Goal: Information Seeking & Learning: Learn about a topic

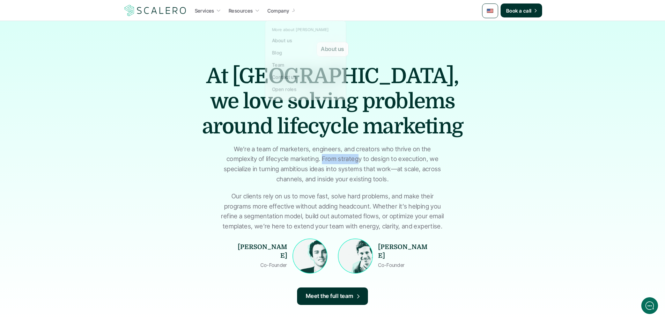
click at [293, 8] on icon at bounding box center [293, 10] width 6 height 6
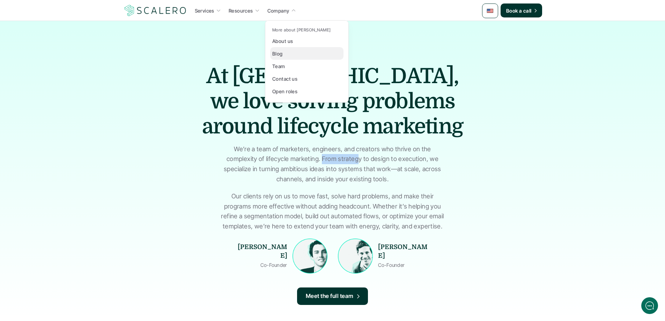
click at [280, 55] on p "Blog" at bounding box center [277, 53] width 10 height 7
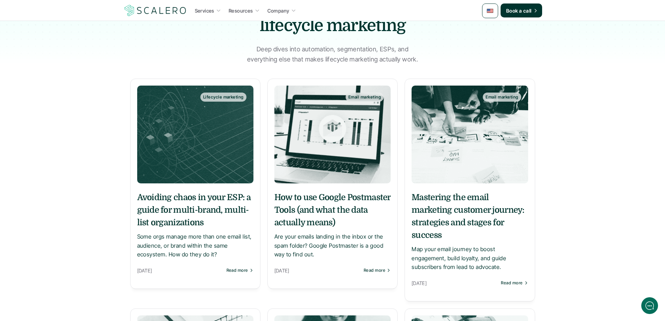
scroll to position [35, 0]
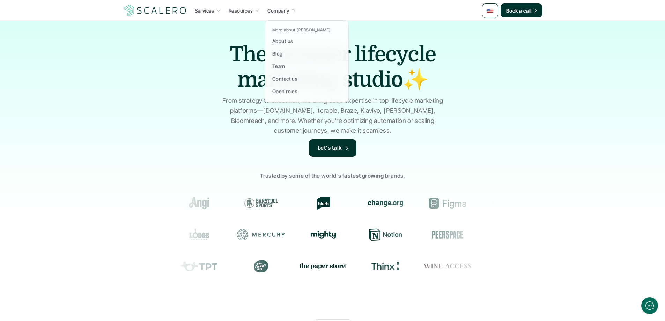
click at [272, 8] on p "Company" at bounding box center [279, 10] width 22 height 7
click at [283, 40] on p "About us" at bounding box center [282, 40] width 21 height 7
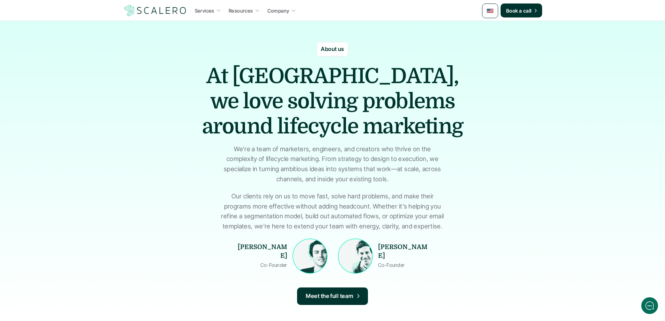
drag, startPoint x: 266, startPoint y: 150, endPoint x: 319, endPoint y: 150, distance: 52.4
click at [315, 150] on p "We’re a team of marketers, engineers, and creators who thrive on the complexity…" at bounding box center [332, 164] width 227 height 40
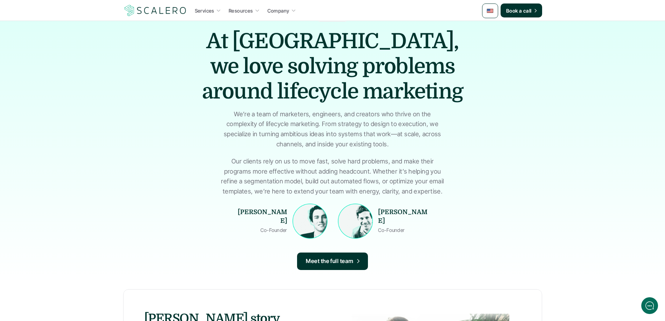
drag, startPoint x: 352, startPoint y: 163, endPoint x: 371, endPoint y: 181, distance: 26.5
click at [371, 180] on p "Our clients rely on us to move fast, solve hard problems, and make their progra…" at bounding box center [332, 176] width 227 height 40
drag, startPoint x: 362, startPoint y: 189, endPoint x: 345, endPoint y: 191, distance: 16.9
click at [362, 189] on p "Our clients rely on us to move fast, solve hard problems, and make their progra…" at bounding box center [332, 176] width 227 height 40
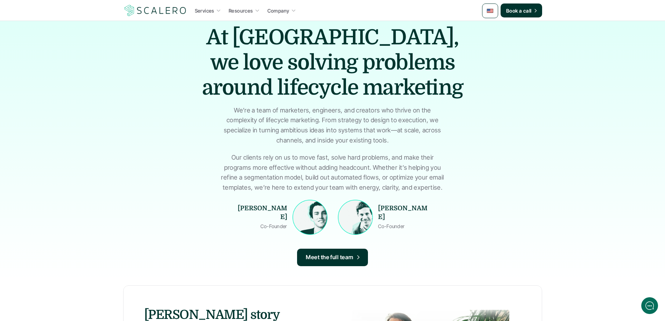
scroll to position [0, 0]
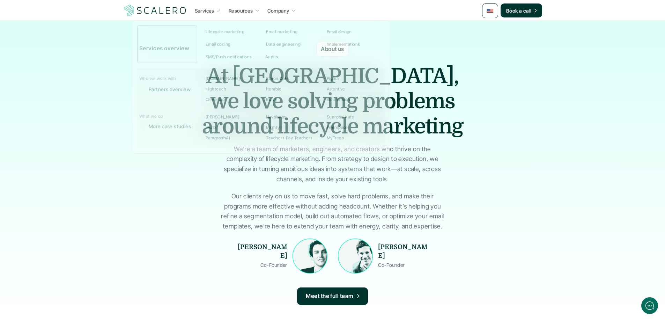
click at [160, 10] on img at bounding box center [155, 10] width 64 height 13
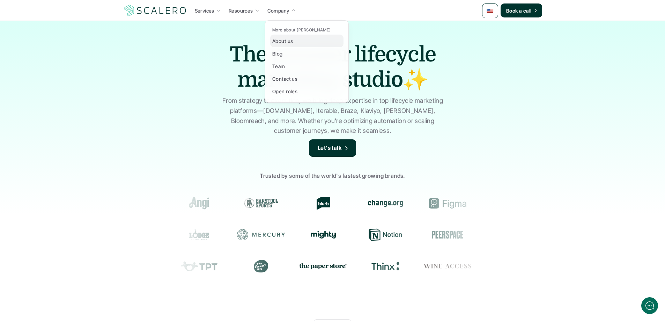
click at [284, 43] on p "About us" at bounding box center [282, 40] width 21 height 7
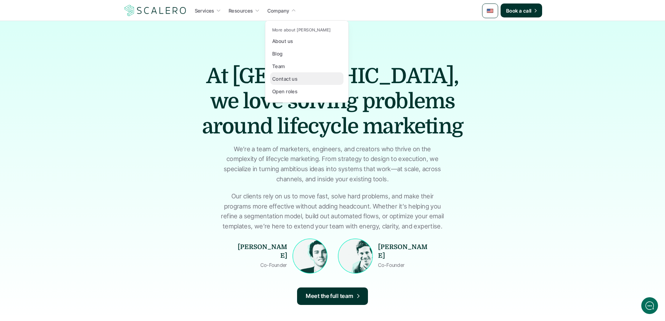
click at [289, 81] on p "Contact us" at bounding box center [284, 78] width 25 height 7
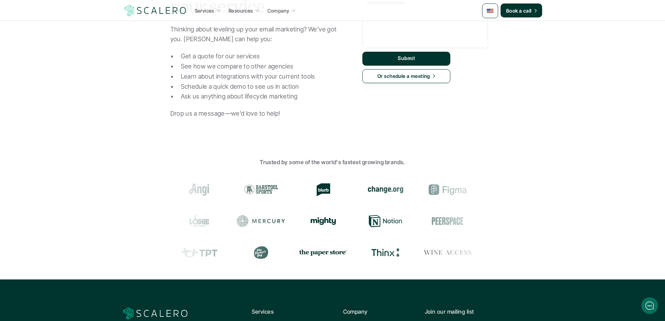
scroll to position [19, 0]
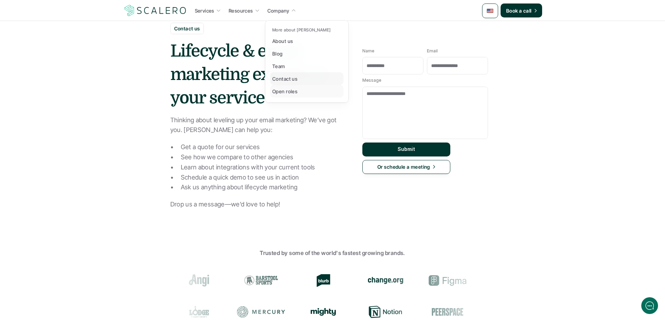
click at [284, 81] on p "Contact us" at bounding box center [284, 78] width 25 height 7
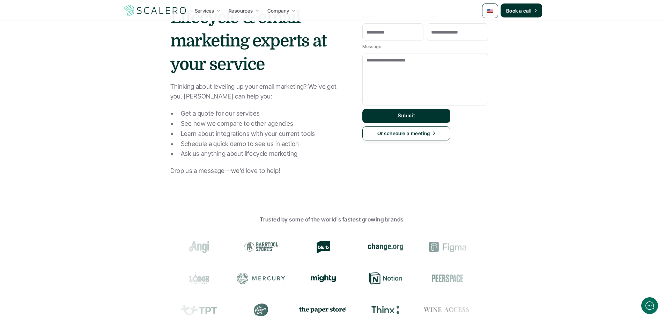
scroll to position [0, 0]
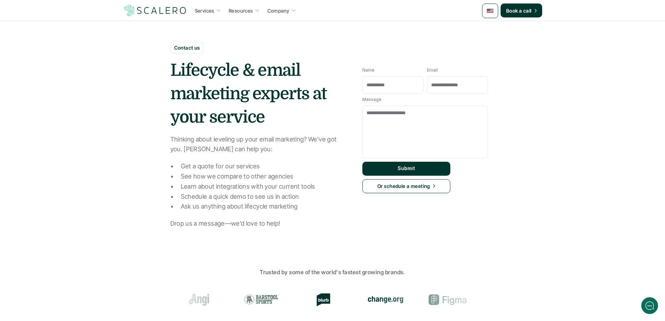
click at [153, 9] on img at bounding box center [155, 10] width 64 height 13
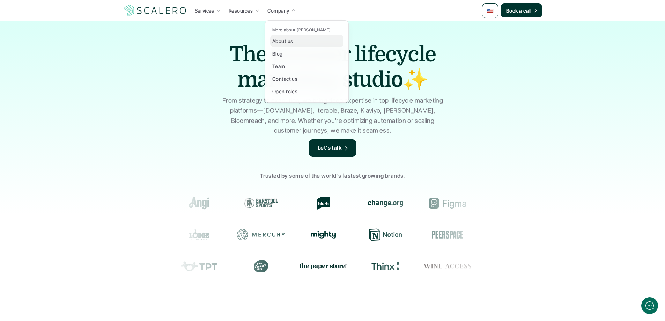
click at [284, 40] on p "About us" at bounding box center [282, 40] width 21 height 7
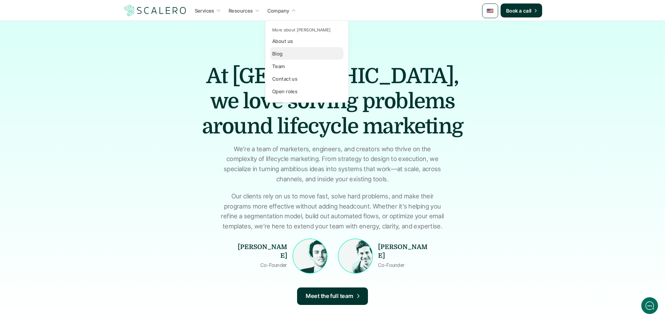
click at [280, 54] on p "Blog" at bounding box center [277, 53] width 10 height 7
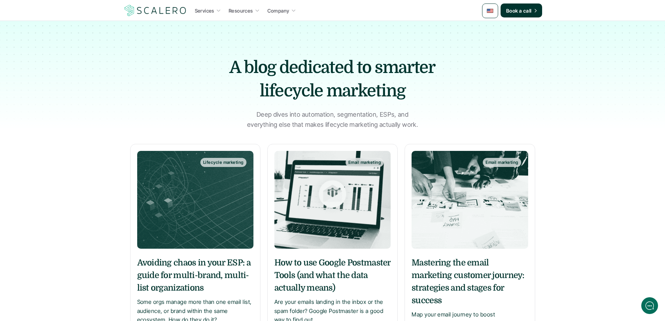
click at [172, 12] on img at bounding box center [155, 10] width 64 height 13
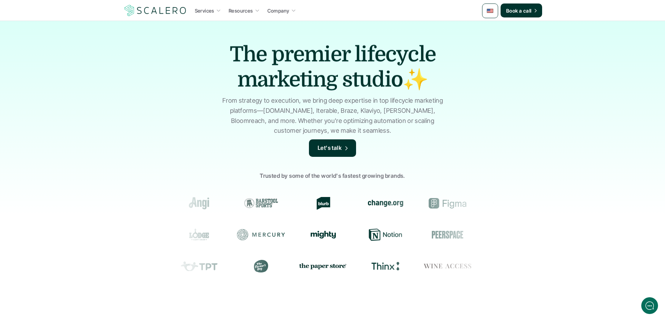
click at [393, 176] on p "Trusted by some of the world's fastest growing brands." at bounding box center [332, 176] width 665 height 9
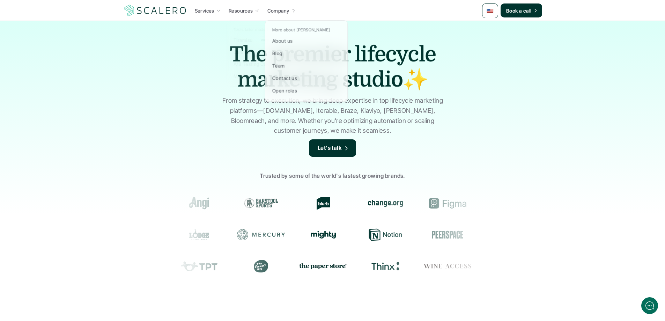
click at [271, 13] on p "Company" at bounding box center [279, 10] width 22 height 7
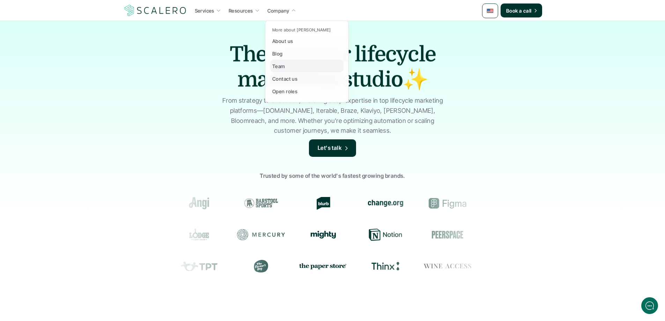
click at [279, 64] on p "Team" at bounding box center [278, 66] width 13 height 7
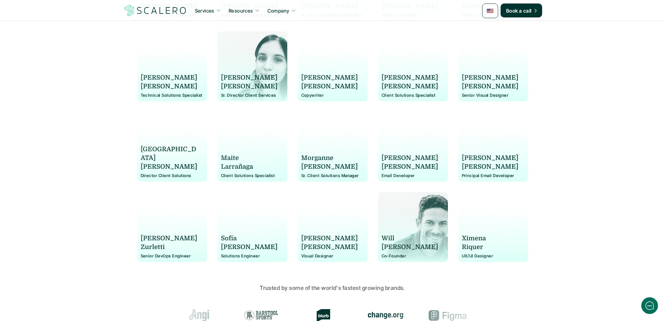
scroll to position [524, 0]
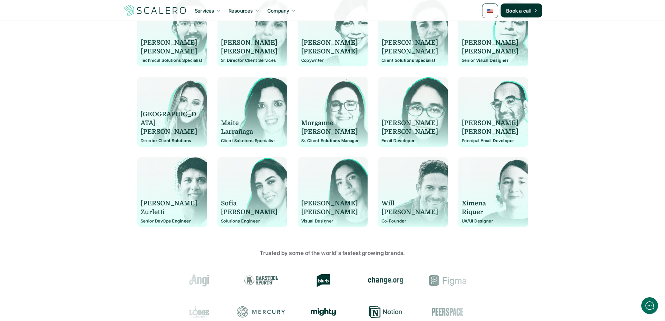
click at [393, 211] on p "[PERSON_NAME]" at bounding box center [410, 212] width 57 height 9
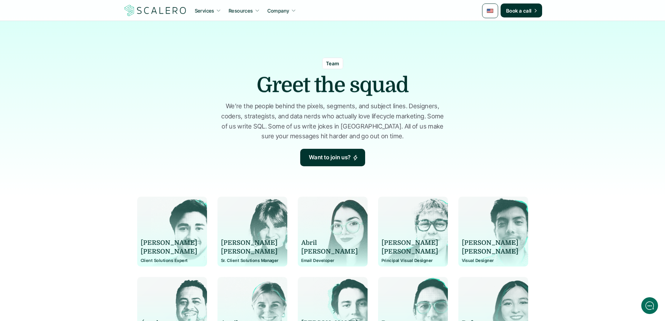
scroll to position [0, 0]
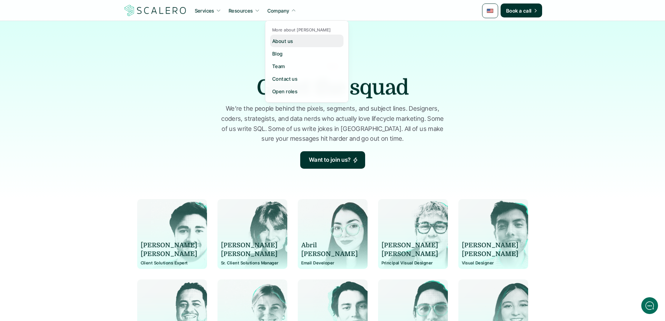
click at [284, 43] on p "About us" at bounding box center [282, 40] width 21 height 7
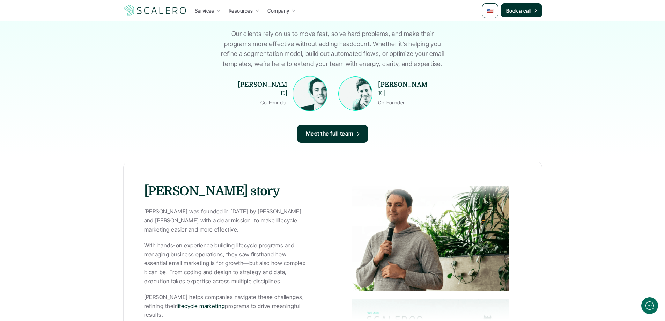
scroll to position [175, 0]
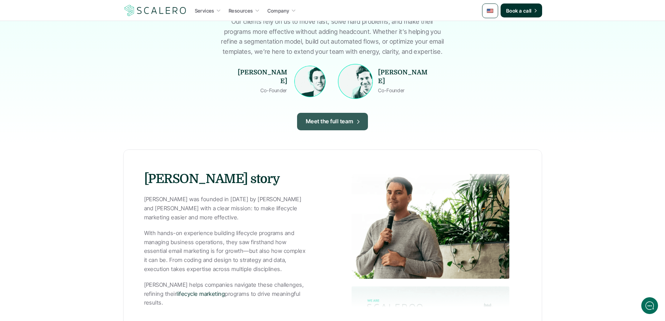
click at [307, 80] on img at bounding box center [309, 81] width 31 height 31
click at [271, 86] on p "Co-Founder" at bounding box center [261, 90] width 52 height 9
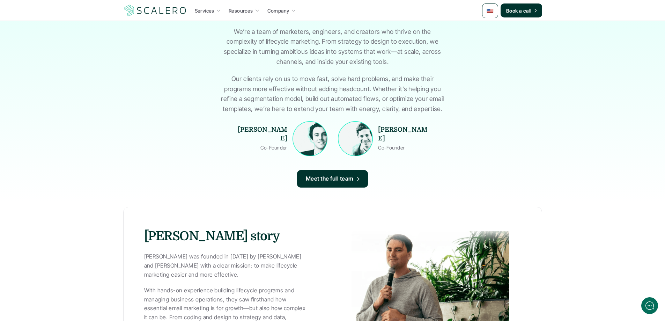
scroll to position [99, 0]
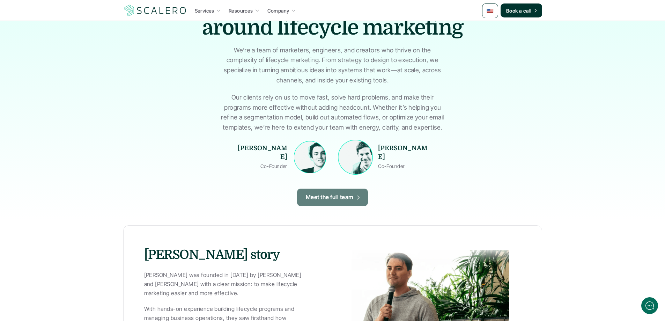
click at [316, 141] on img at bounding box center [310, 157] width 32 height 32
click at [381, 146] on div "Will Pearson Co-Founder" at bounding box center [404, 157] width 52 height 35
click at [323, 152] on img at bounding box center [309, 156] width 33 height 33
click at [312, 155] on img at bounding box center [309, 156] width 31 height 31
click at [272, 155] on p "Brant Cebulla" at bounding box center [261, 152] width 52 height 17
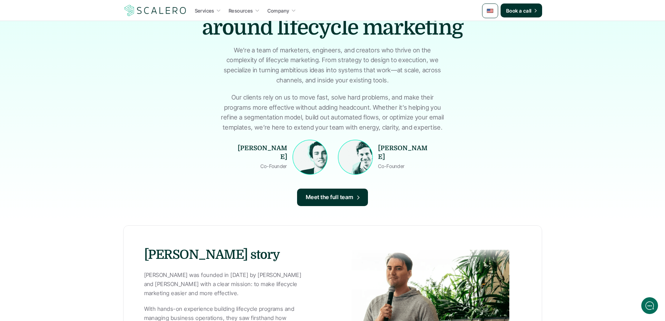
click at [272, 154] on p "Brant Cebulla" at bounding box center [261, 152] width 52 height 17
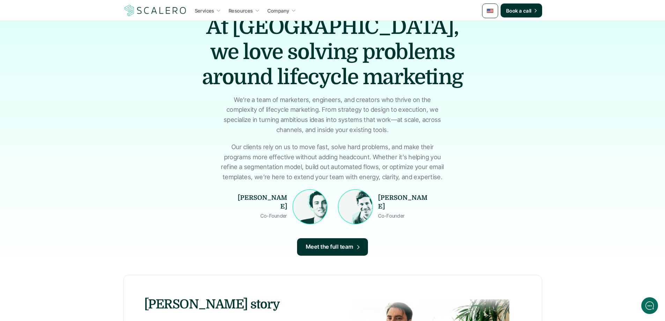
scroll to position [0, 0]
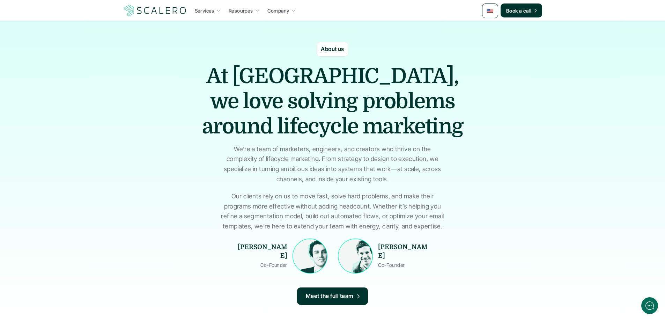
click at [290, 13] on link "Company" at bounding box center [281, 10] width 33 height 13
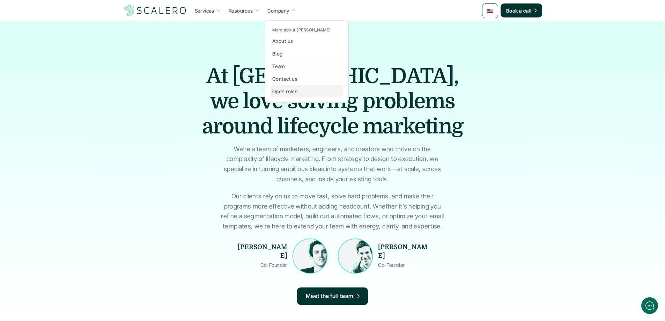
click at [290, 93] on p "Open roles" at bounding box center [284, 91] width 25 height 7
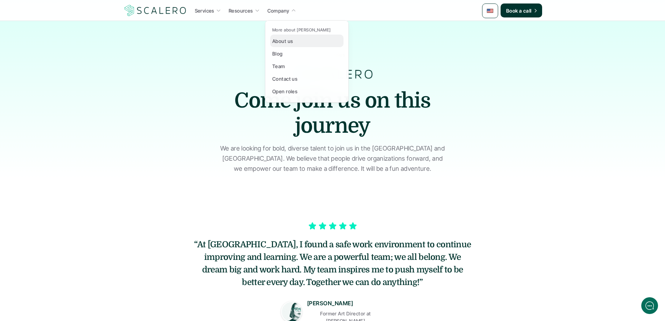
click at [289, 42] on p "About us" at bounding box center [282, 40] width 21 height 7
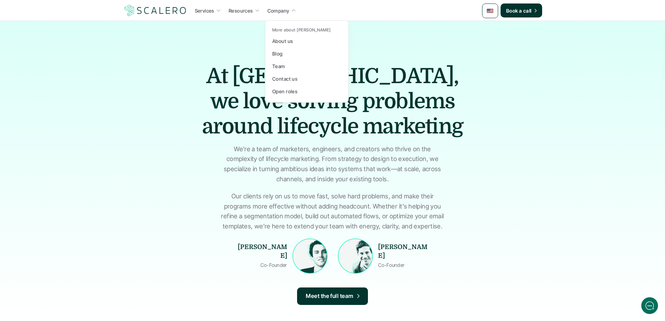
click at [287, 13] on p "Company" at bounding box center [279, 10] width 22 height 7
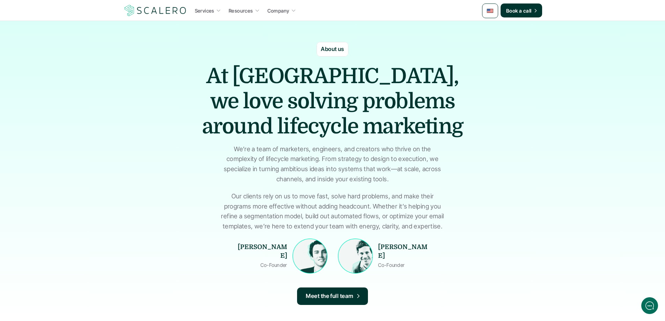
click at [453, 66] on h1 "At Scalero, we love solving problems around lifecycle marketing" at bounding box center [332, 101] width 279 height 75
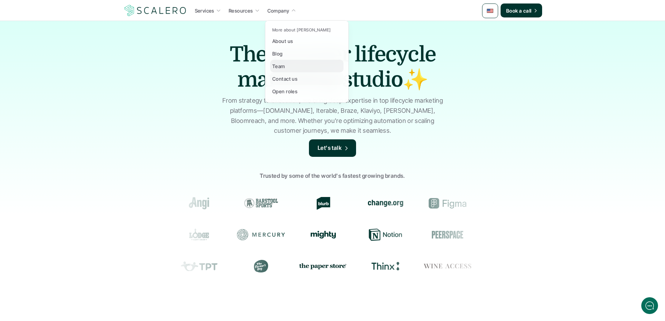
click at [281, 66] on p "Team" at bounding box center [278, 66] width 13 height 7
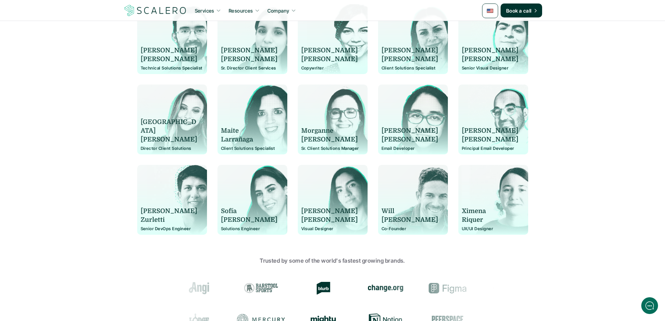
scroll to position [524, 0]
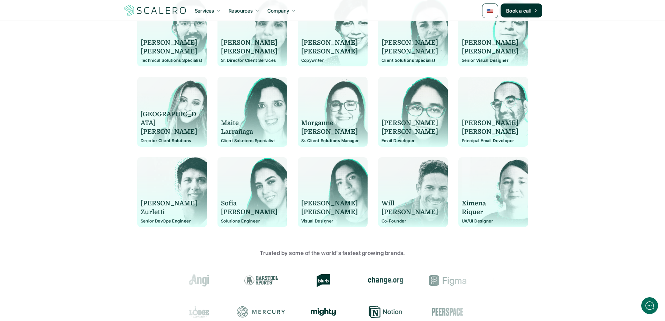
drag, startPoint x: 588, startPoint y: 79, endPoint x: 500, endPoint y: 8, distance: 112.5
